Goal: Task Accomplishment & Management: Complete application form

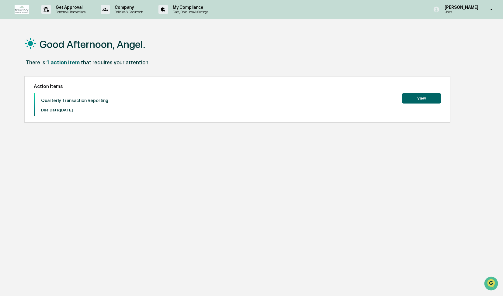
click at [416, 97] on button "View" at bounding box center [421, 98] width 39 height 10
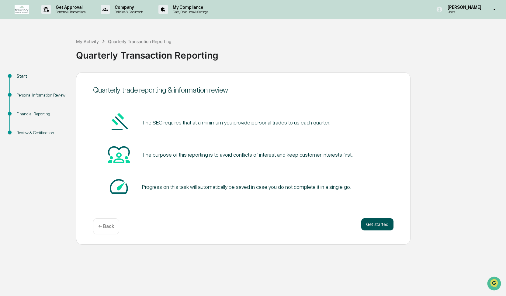
click at [376, 220] on button "Get started" at bounding box center [377, 224] width 32 height 12
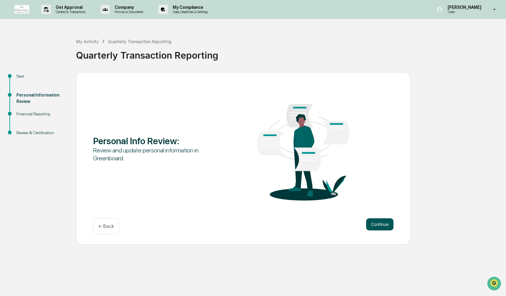
click at [379, 225] on button "Continue" at bounding box center [379, 224] width 27 height 12
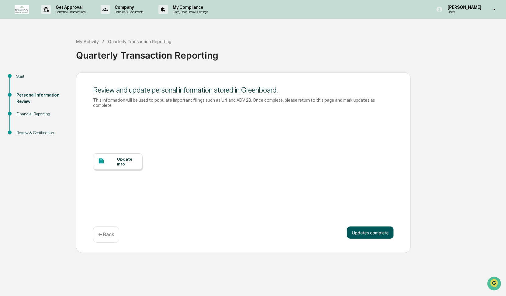
click at [385, 230] on button "Updates complete" at bounding box center [370, 233] width 46 height 12
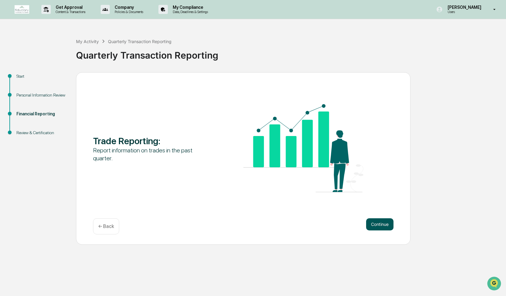
click at [382, 227] on button "Continue" at bounding box center [379, 224] width 27 height 12
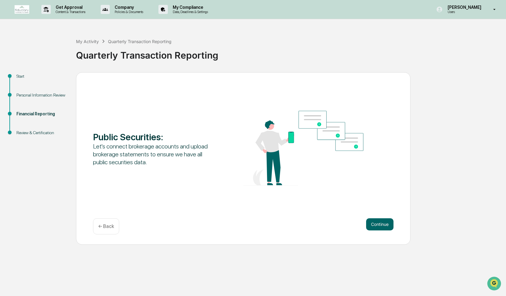
click at [382, 227] on button "Continue" at bounding box center [379, 224] width 27 height 12
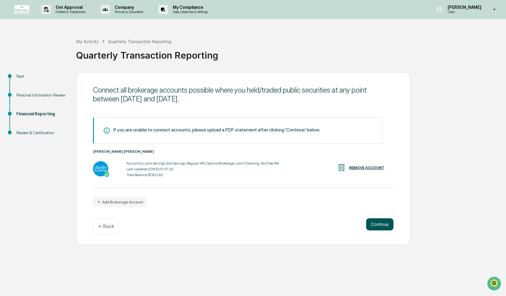
click at [379, 226] on button "Continue" at bounding box center [379, 224] width 27 height 12
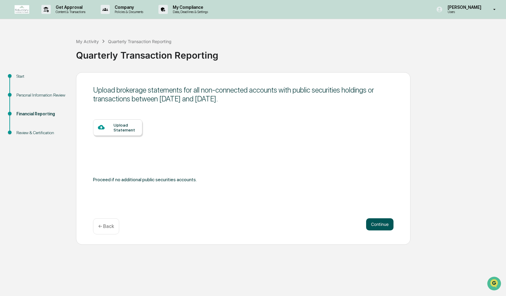
click at [386, 223] on button "Continue" at bounding box center [379, 224] width 27 height 12
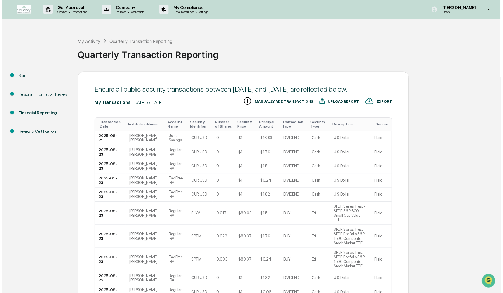
scroll to position [60, 0]
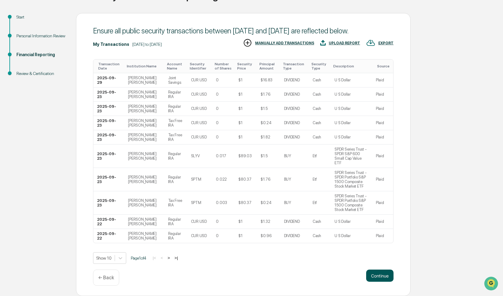
click at [387, 272] on button "Continue" at bounding box center [379, 276] width 27 height 12
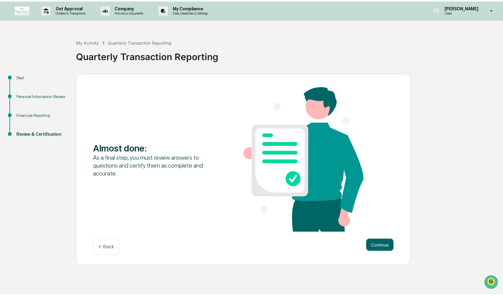
scroll to position [0, 0]
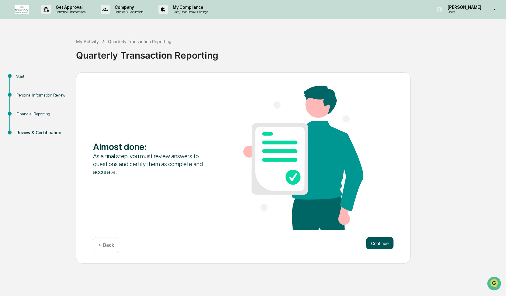
click at [378, 239] on button "Continue" at bounding box center [379, 243] width 27 height 12
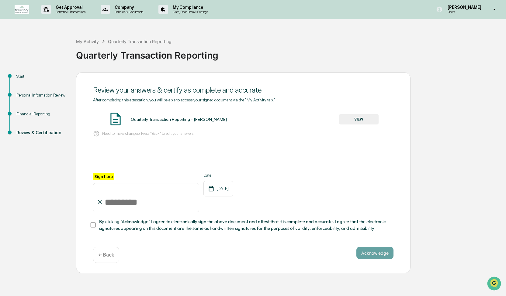
click at [119, 198] on input "Sign here" at bounding box center [146, 197] width 106 height 29
type input "**********"
click at [365, 253] on button "Acknowledge" at bounding box center [374, 253] width 37 height 12
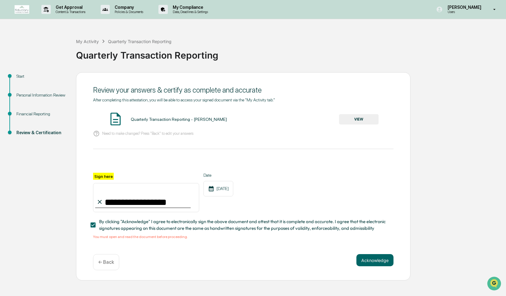
click at [352, 122] on button "VIEW" at bounding box center [359, 119] width 40 height 10
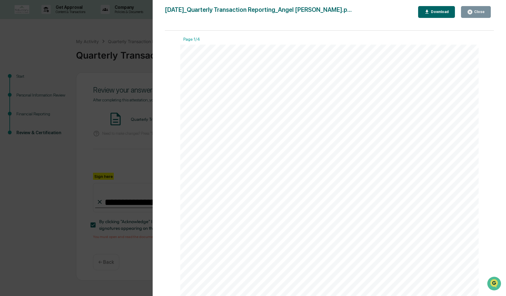
click at [476, 6] on button "Close" at bounding box center [476, 12] width 30 height 12
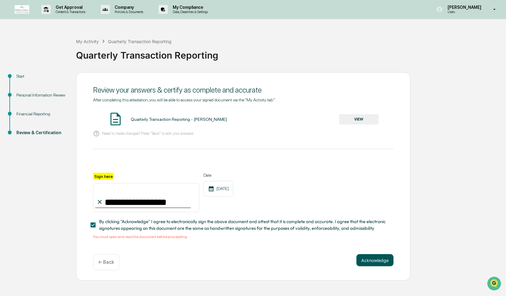
click at [368, 263] on button "Acknowledge" at bounding box center [374, 260] width 37 height 12
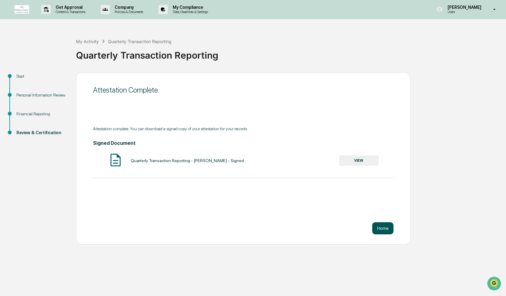
click at [381, 225] on button "Home" at bounding box center [382, 228] width 21 height 12
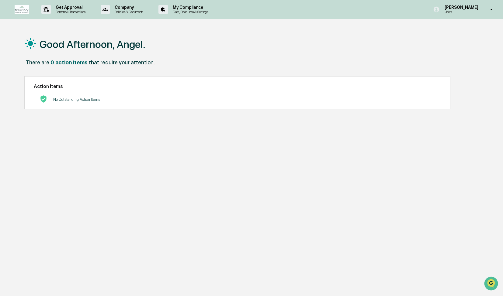
click at [24, 3] on link at bounding box center [26, 9] width 22 height 19
